Goal: Transaction & Acquisition: Purchase product/service

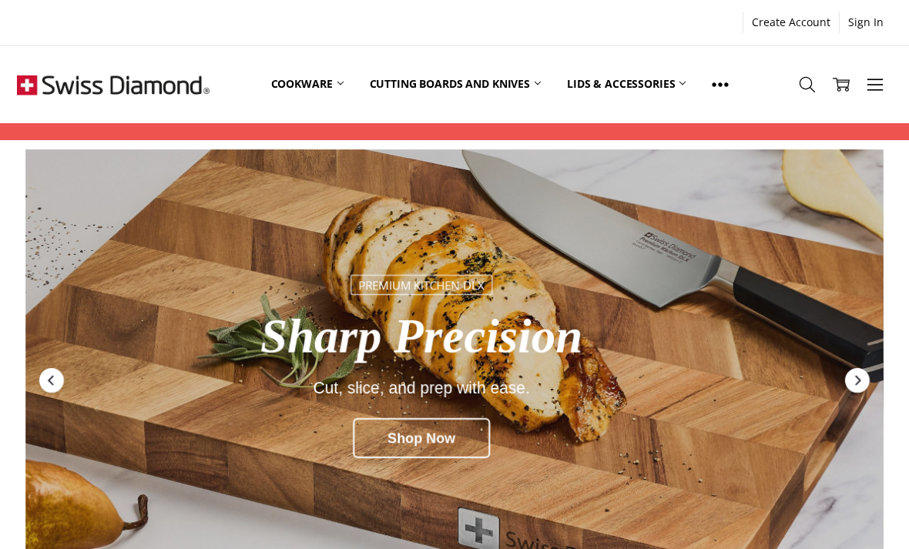
click at [309, 83] on link "Cookware" at bounding box center [307, 84] width 99 height 69
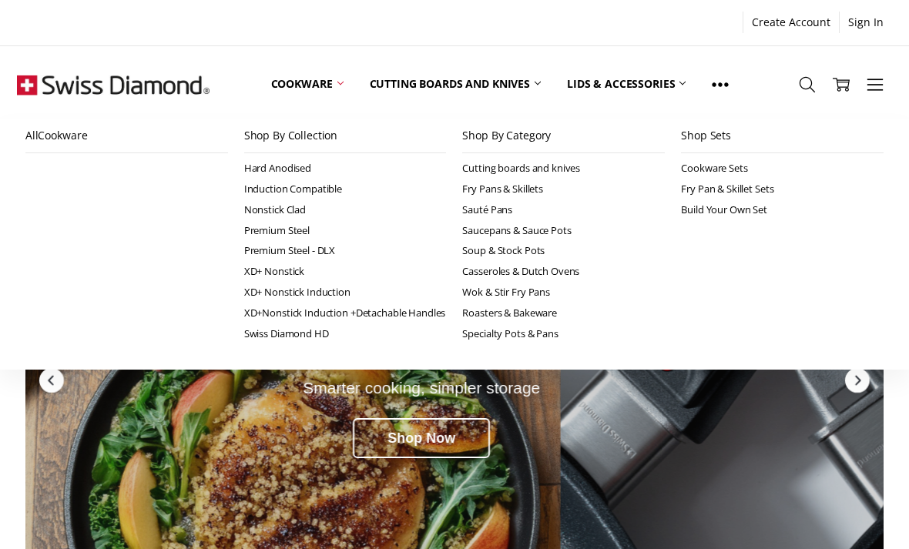
click at [499, 215] on link "Sauté Pans" at bounding box center [563, 210] width 203 height 21
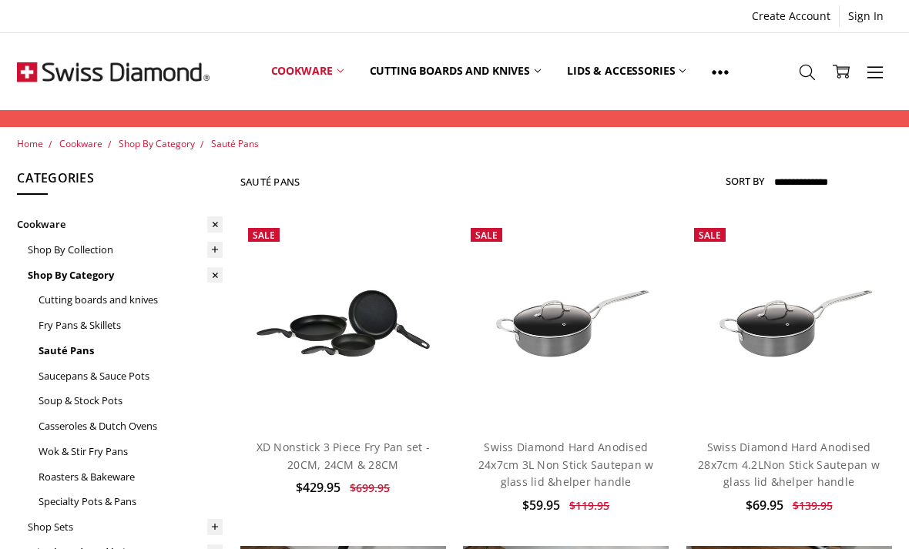
click at [785, 339] on img at bounding box center [790, 323] width 206 height 137
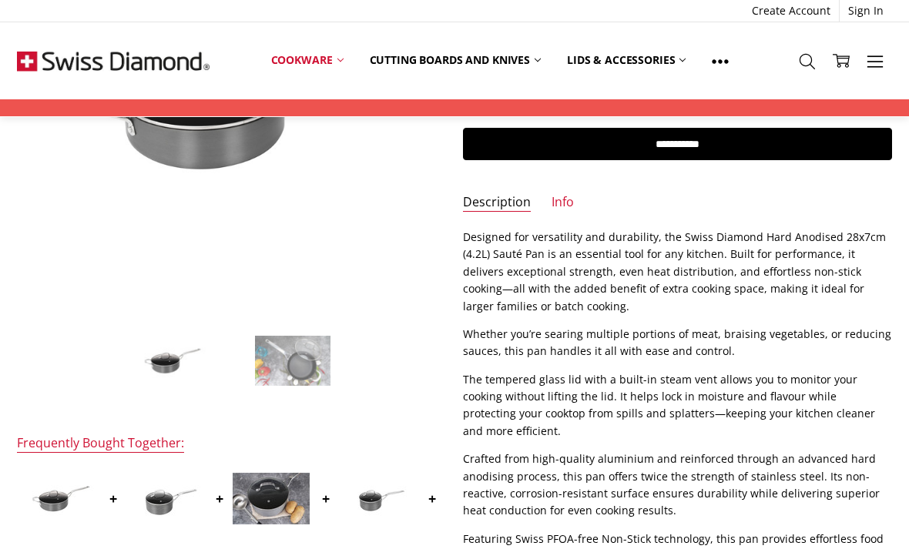
scroll to position [313, 0]
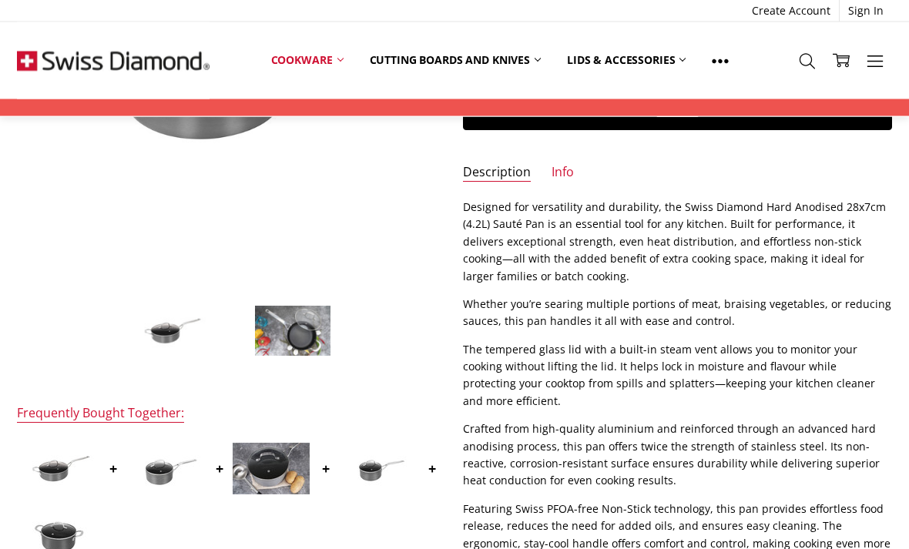
click at [431, 468] on div at bounding box center [389, 470] width 106 height 58
click at [436, 463] on div at bounding box center [389, 470] width 106 height 58
click at [308, 343] on img at bounding box center [292, 332] width 77 height 52
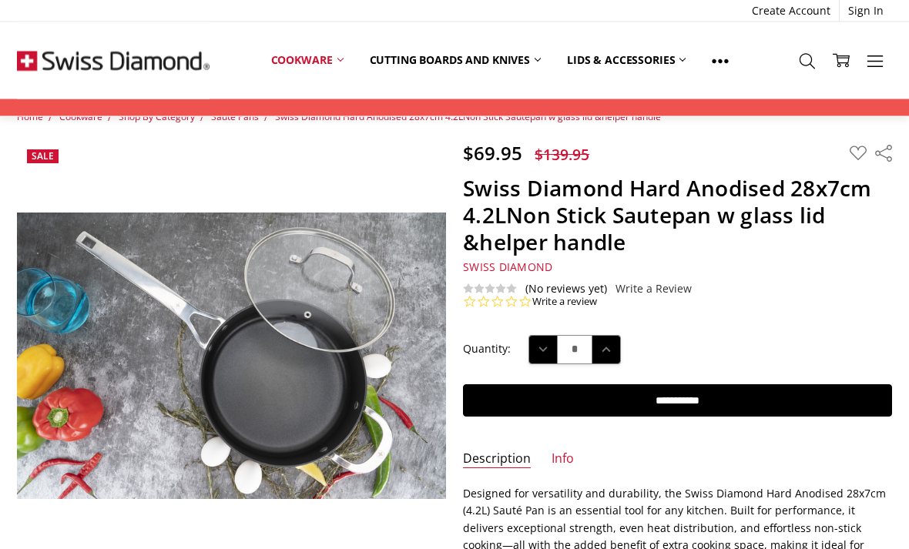
scroll to position [22, 0]
